Goal: Navigation & Orientation: Find specific page/section

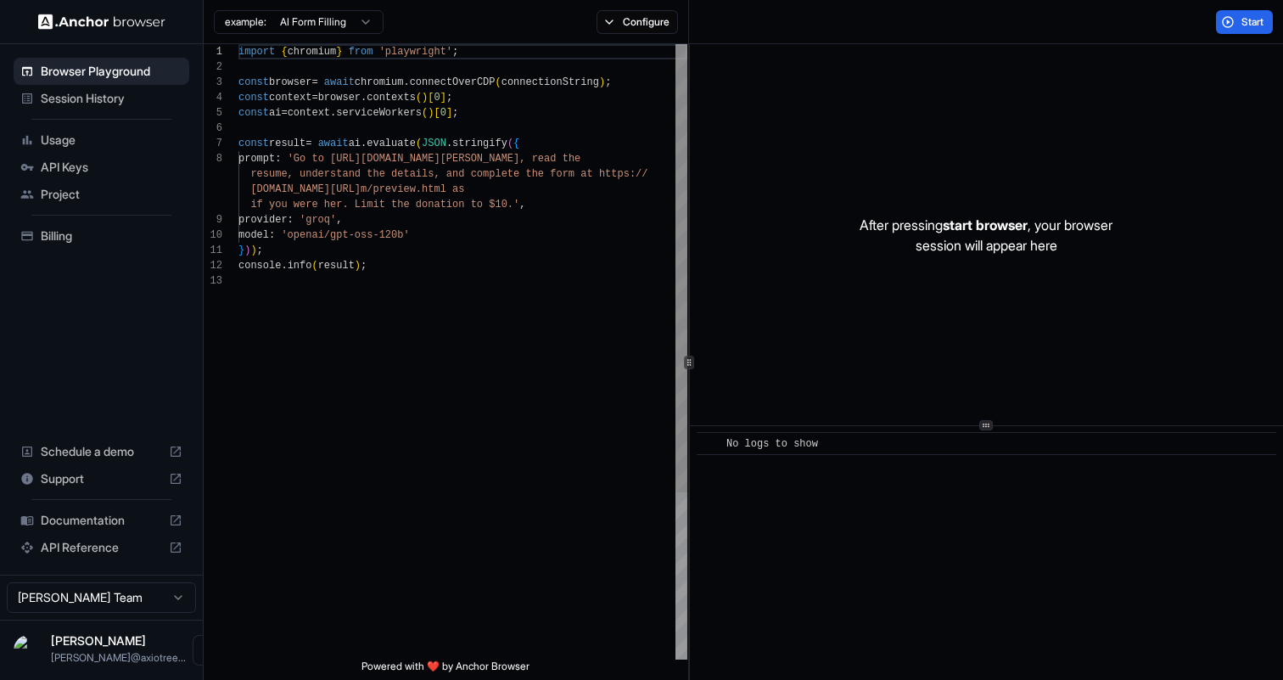
scroll to position [107, 0]
click at [114, 104] on span "Session History" at bounding box center [112, 98] width 142 height 17
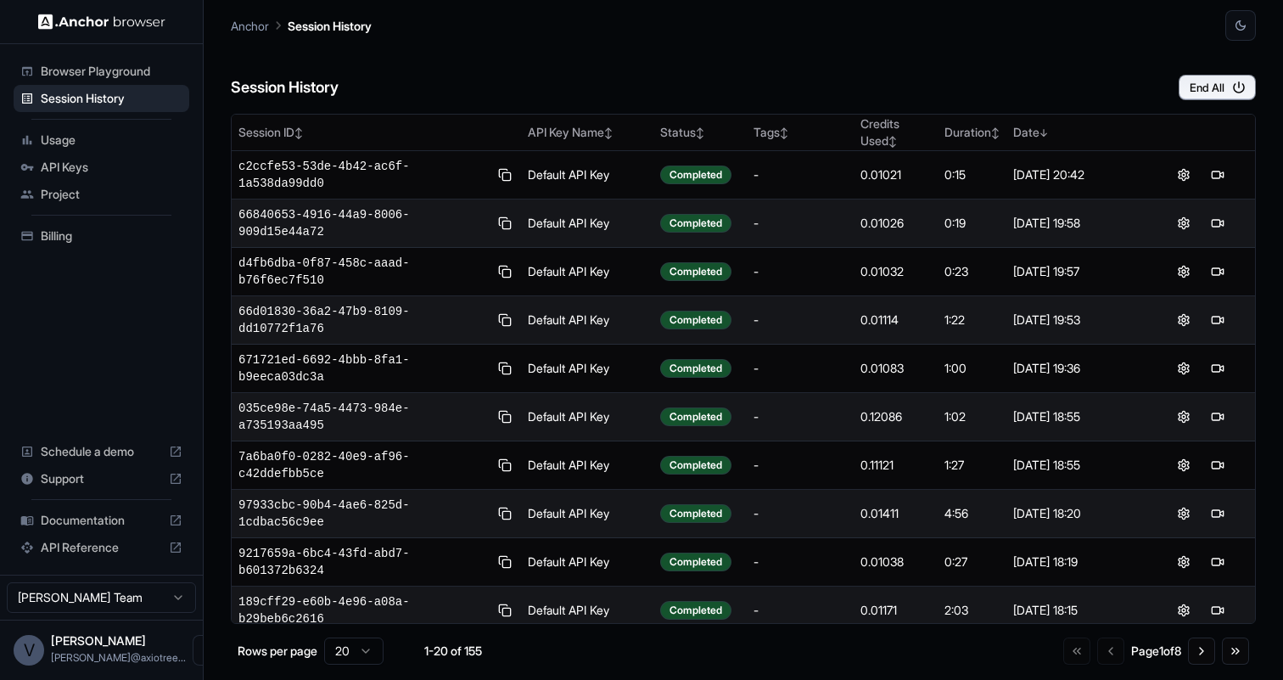
click at [85, 234] on span "Billing" at bounding box center [112, 235] width 142 height 17
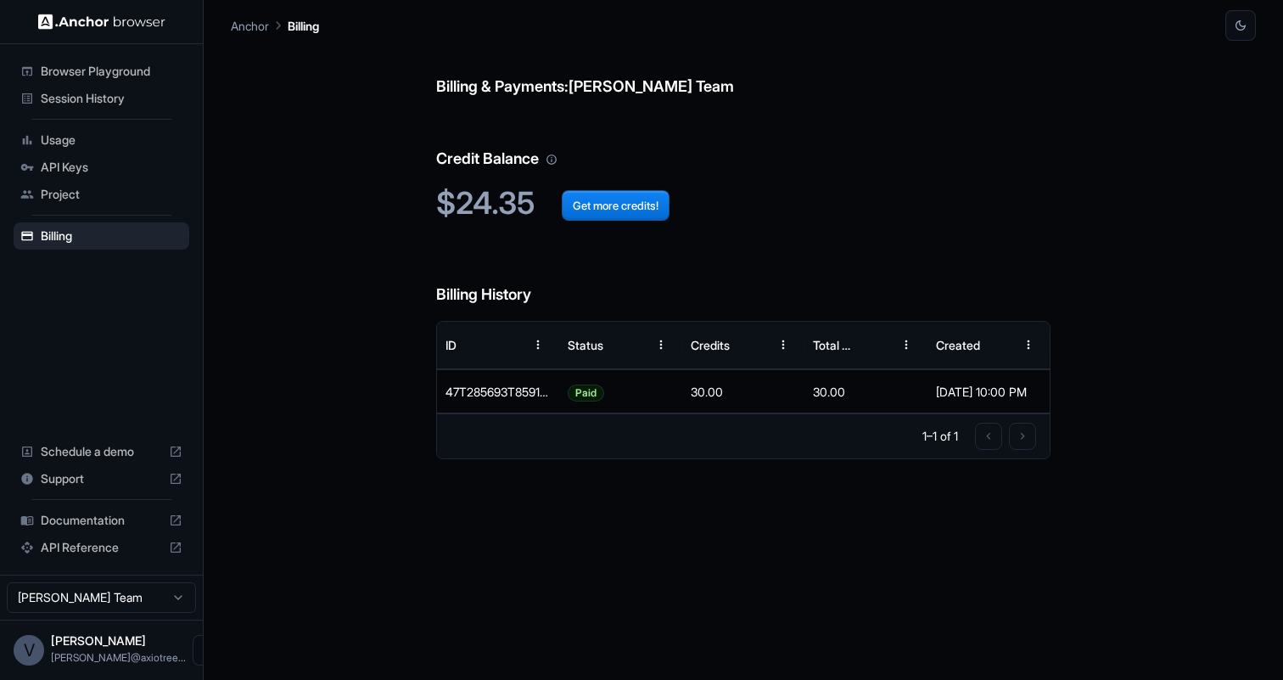
click at [78, 105] on span "Session History" at bounding box center [112, 98] width 142 height 17
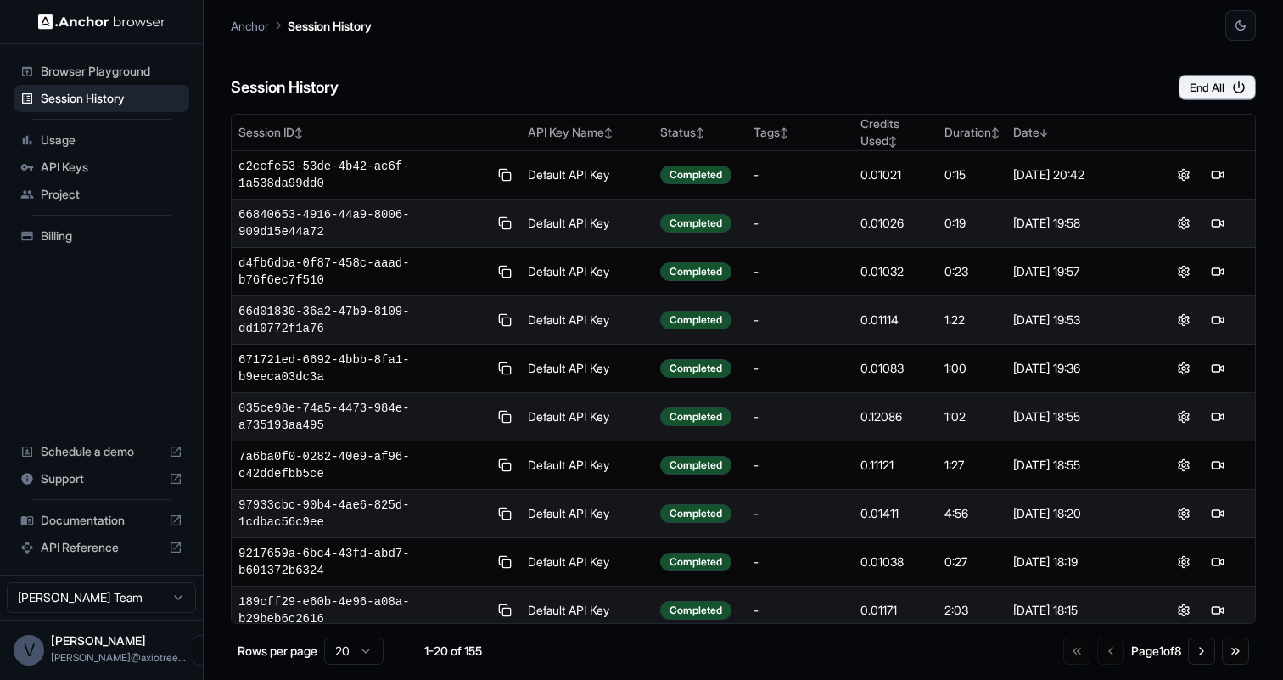
click at [76, 137] on span "Usage" at bounding box center [112, 140] width 142 height 17
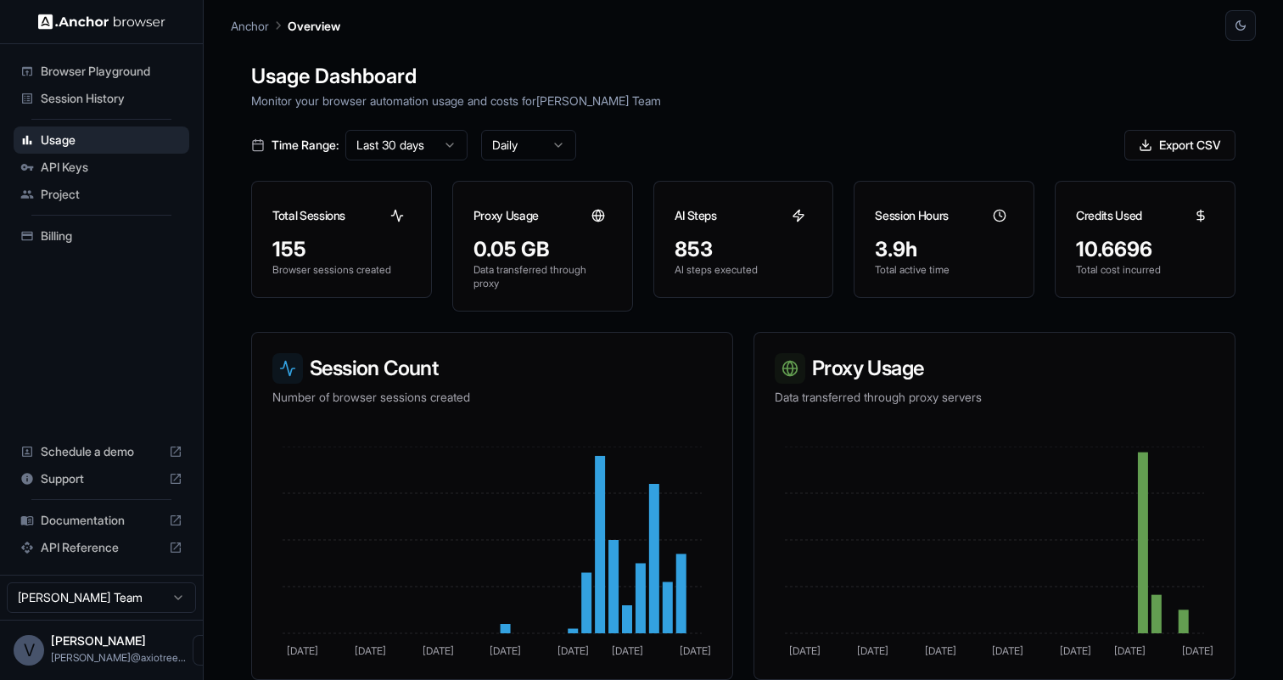
click at [120, 102] on span "Session History" at bounding box center [112, 98] width 142 height 17
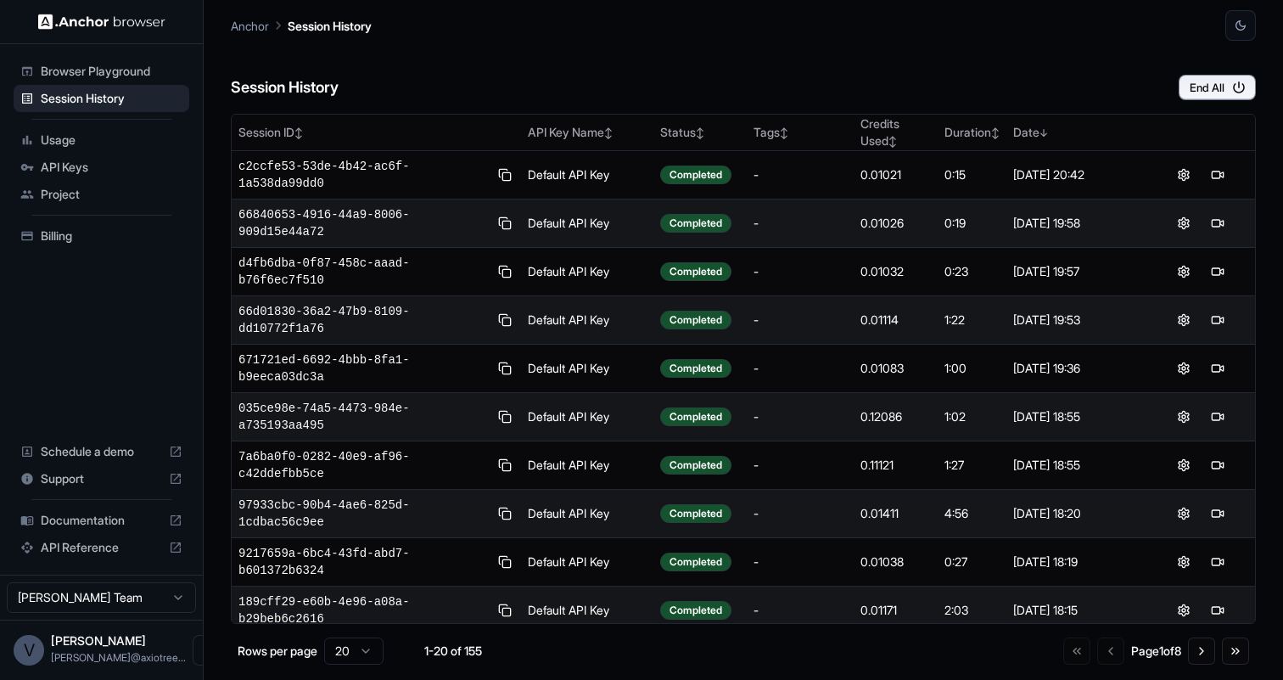
click at [126, 76] on span "Browser Playground" at bounding box center [112, 71] width 142 height 17
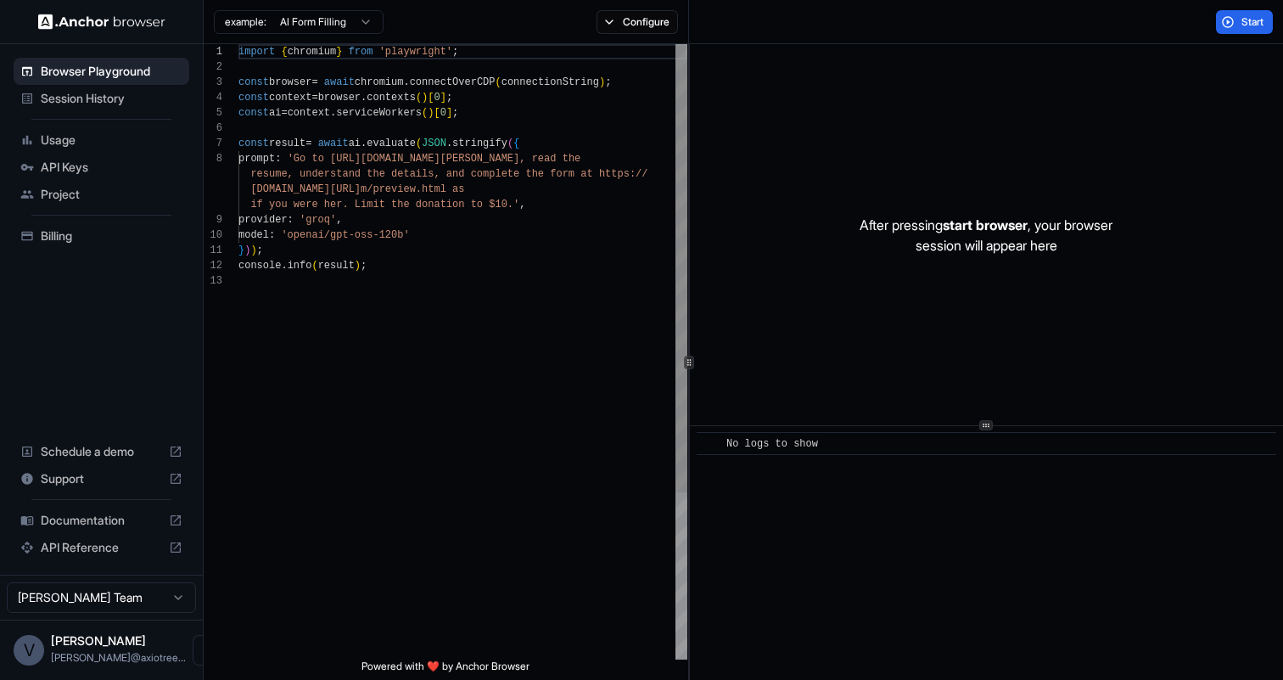
scroll to position [107, 0]
click at [98, 165] on span "API Keys" at bounding box center [112, 167] width 142 height 17
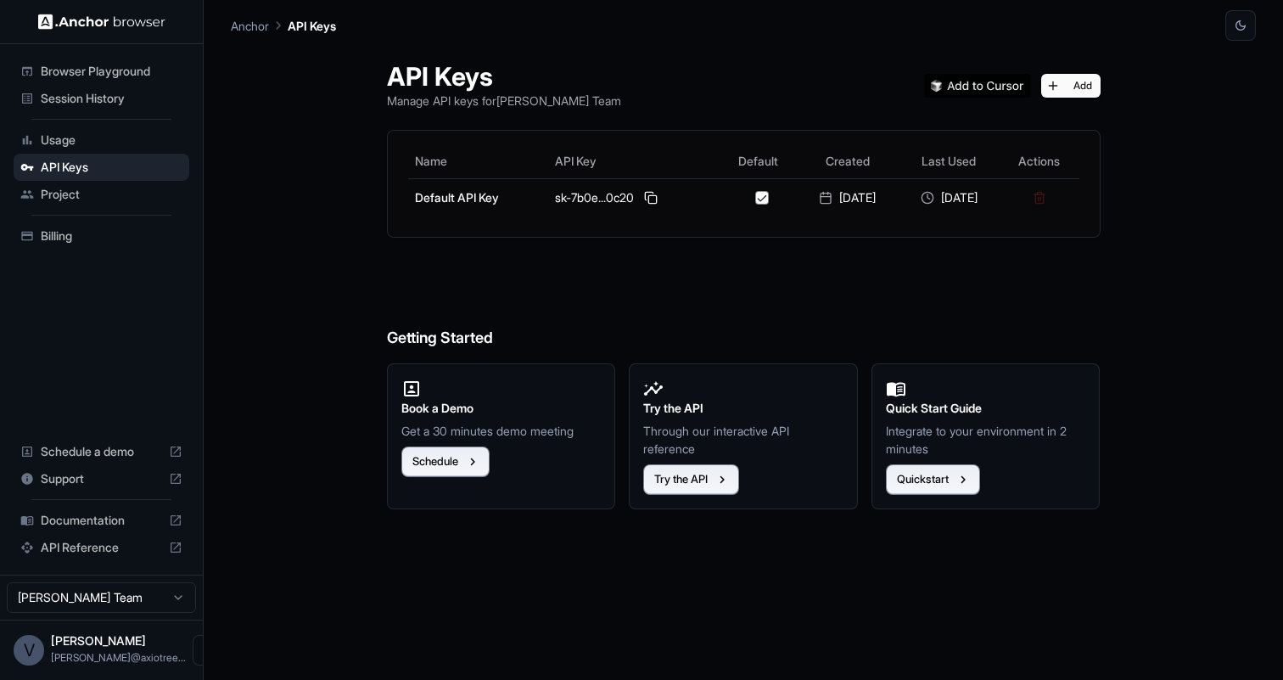
click at [115, 141] on span "Usage" at bounding box center [112, 140] width 142 height 17
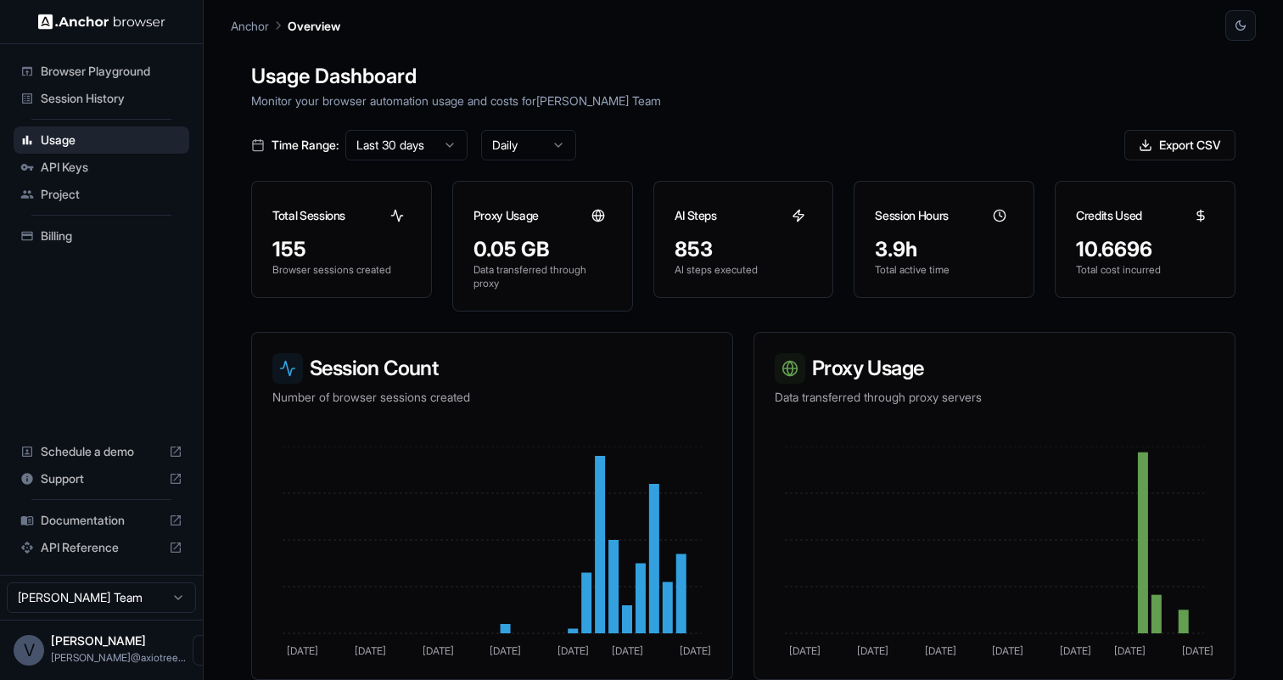
click at [70, 552] on span "API Reference" at bounding box center [101, 547] width 121 height 17
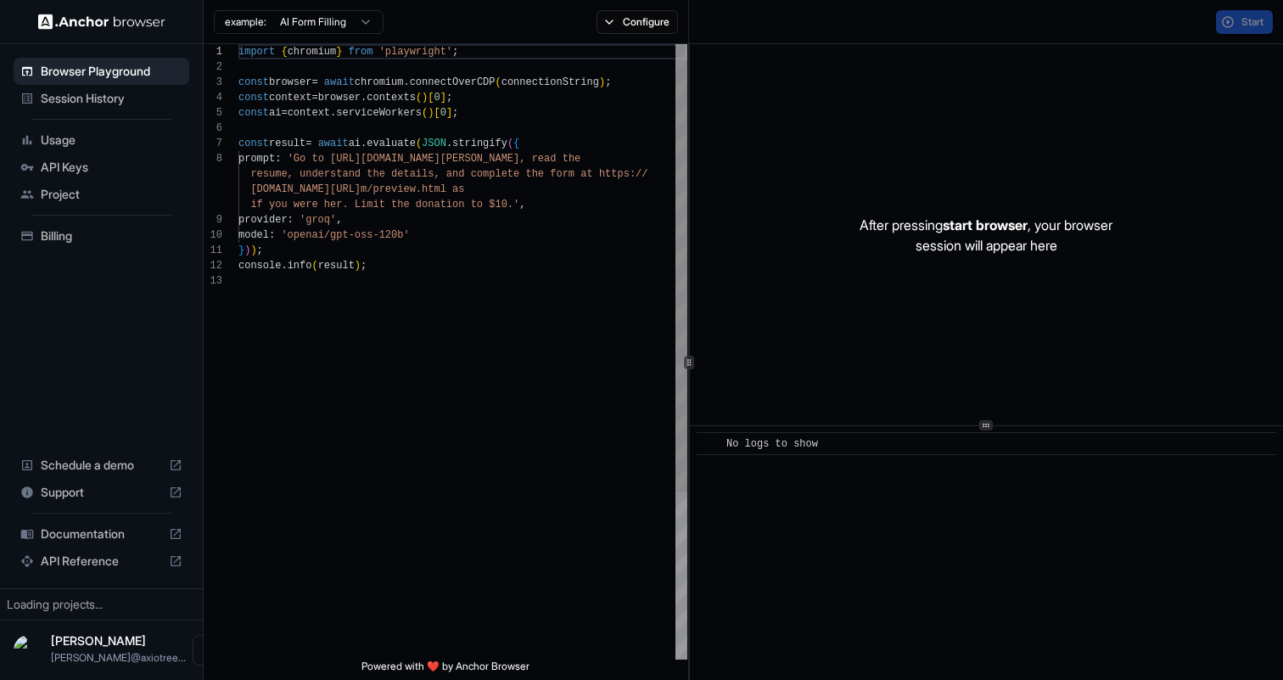
scroll to position [107, 0]
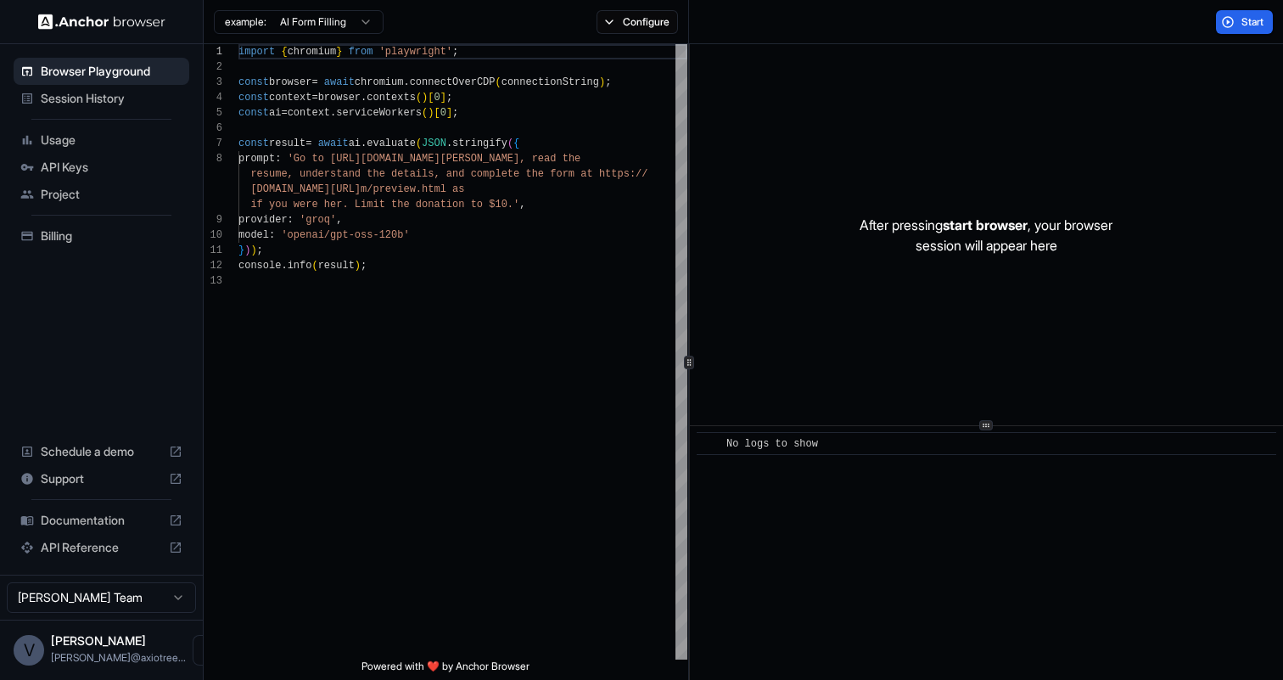
click at [76, 141] on span "Usage" at bounding box center [112, 140] width 142 height 17
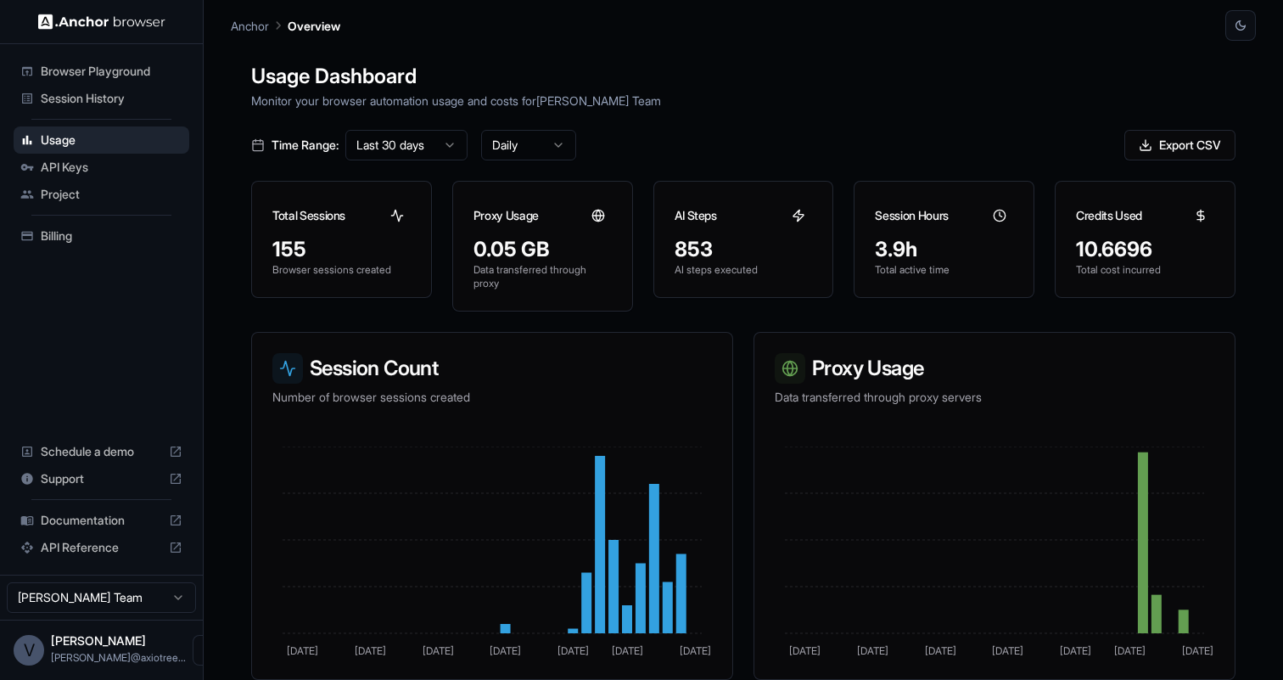
click at [84, 104] on span "Session History" at bounding box center [112, 98] width 142 height 17
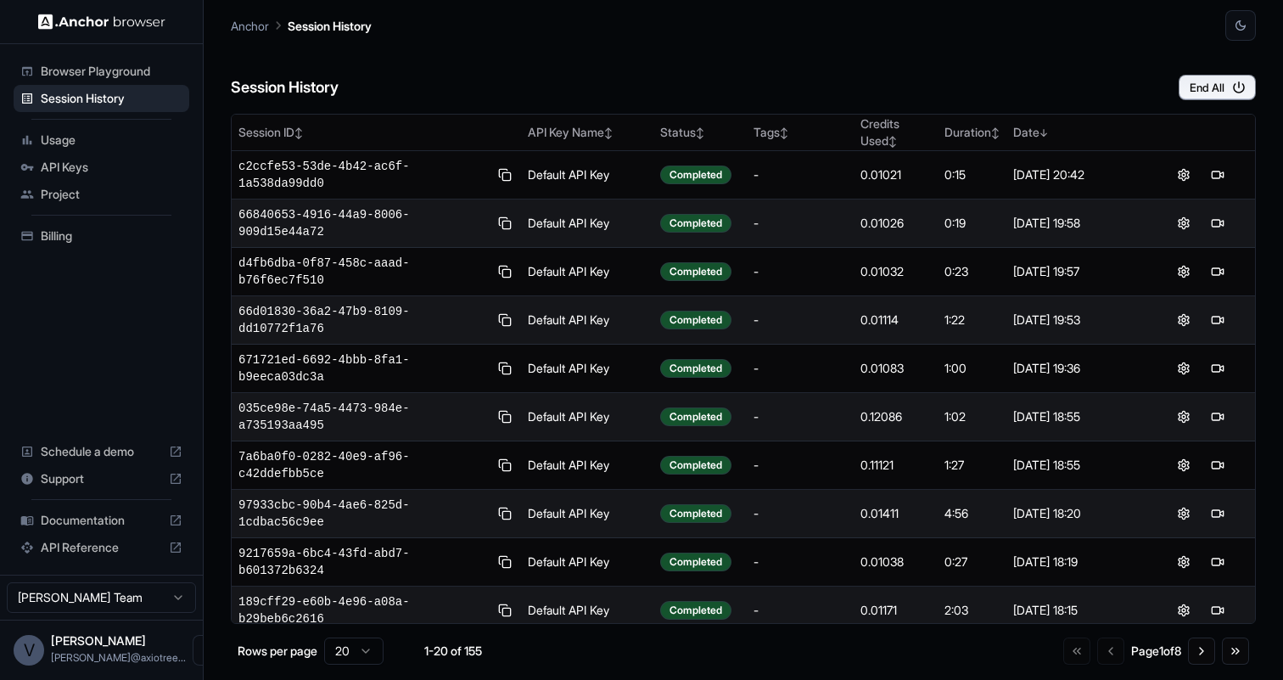
click at [64, 541] on span "API Reference" at bounding box center [101, 547] width 121 height 17
click at [82, 597] on html "Browser Playground Session History Usage API Keys Project Billing Schedule a de…" at bounding box center [641, 340] width 1283 height 680
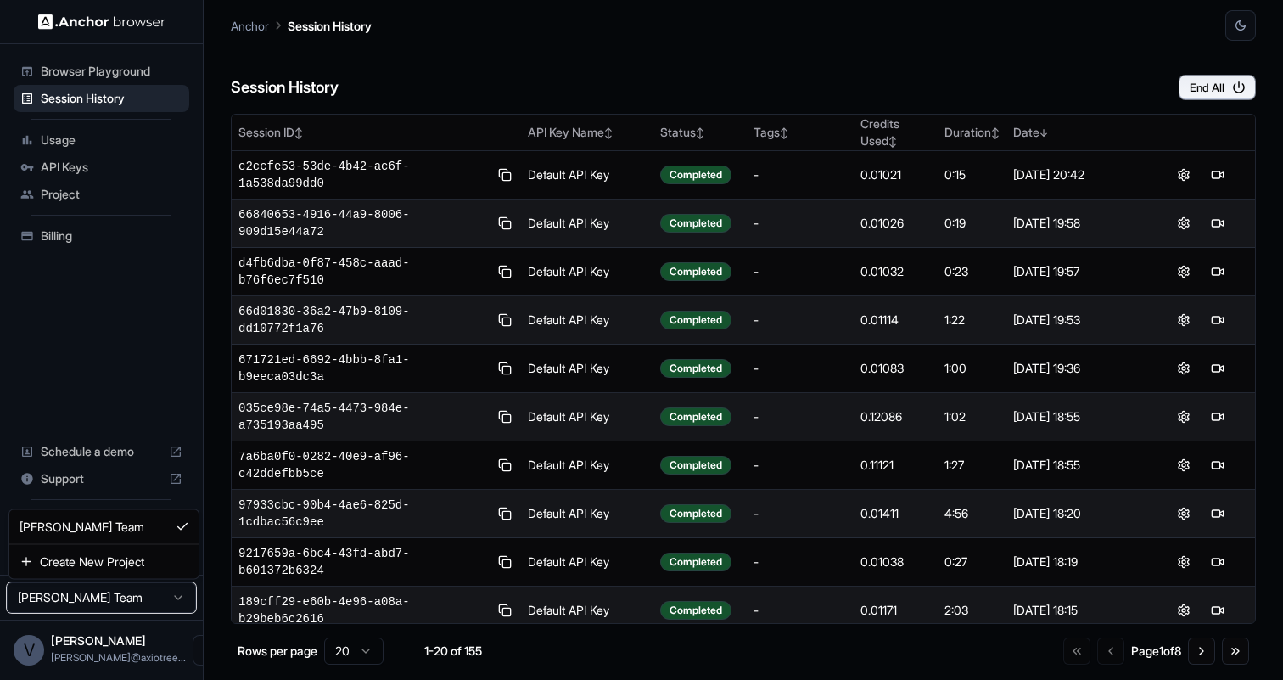
click at [82, 596] on html "Browser Playground Session History Usage API Keys Project Billing Schedule a de…" at bounding box center [641, 340] width 1283 height 680
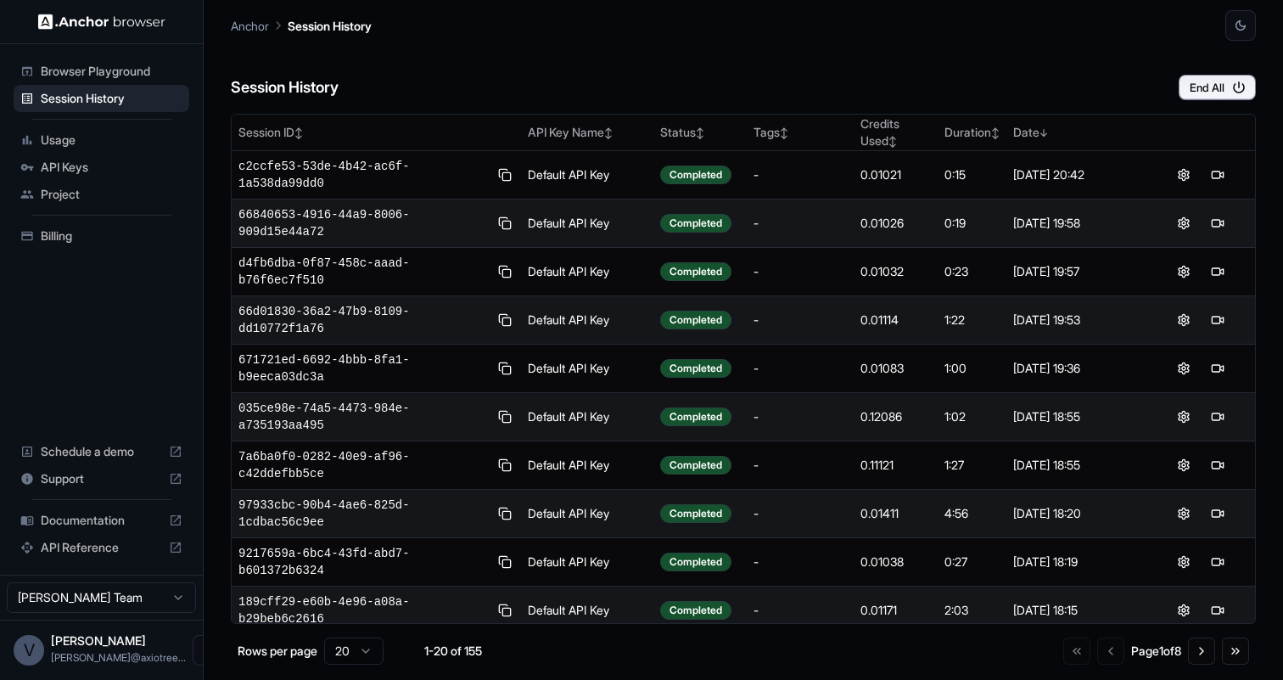
click at [93, 162] on span "API Keys" at bounding box center [112, 167] width 142 height 17
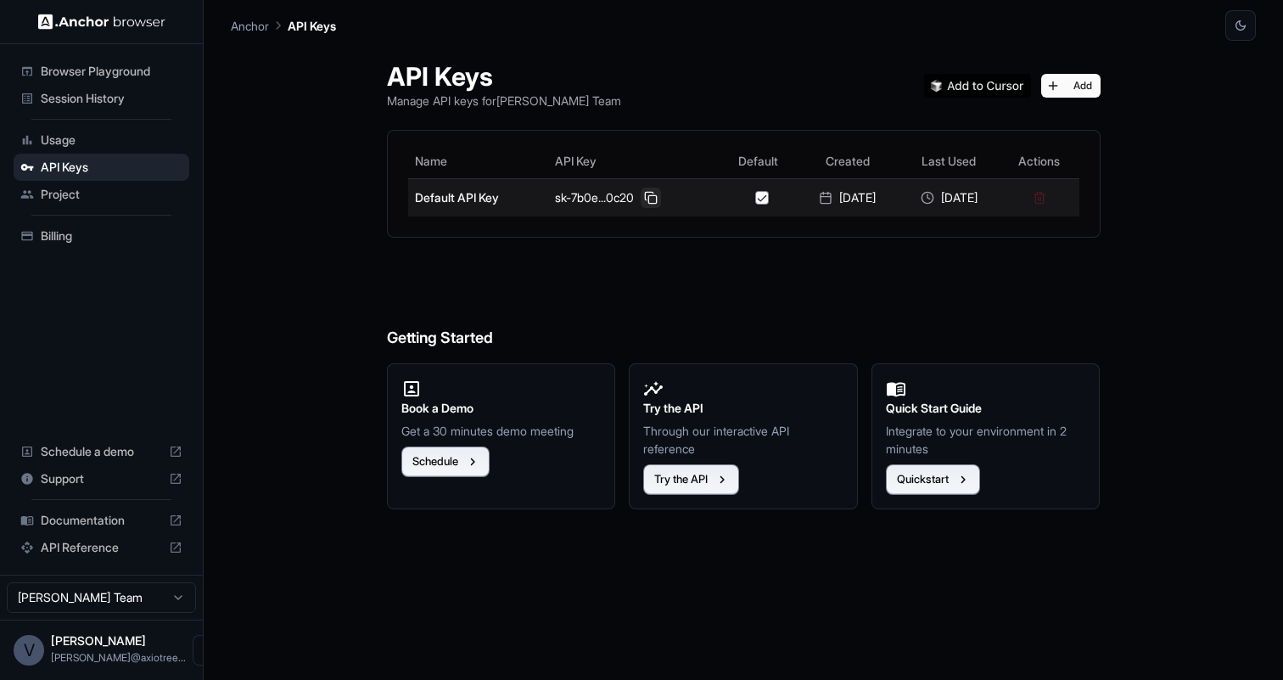
click at [641, 197] on button at bounding box center [651, 198] width 20 height 20
